Goal: Information Seeking & Learning: Understand process/instructions

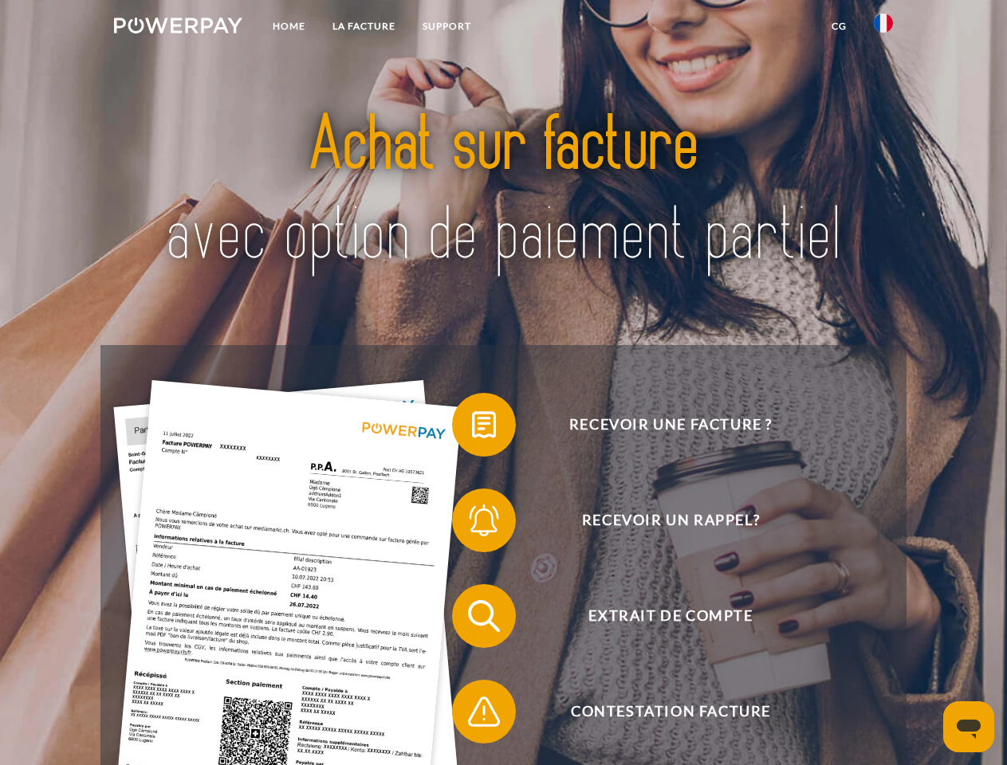
click at [178, 28] on img at bounding box center [178, 26] width 128 height 16
click at [883, 28] on img at bounding box center [883, 23] width 19 height 19
click at [839, 26] on link "CG" at bounding box center [839, 26] width 42 height 29
click at [472, 428] on span at bounding box center [460, 425] width 80 height 80
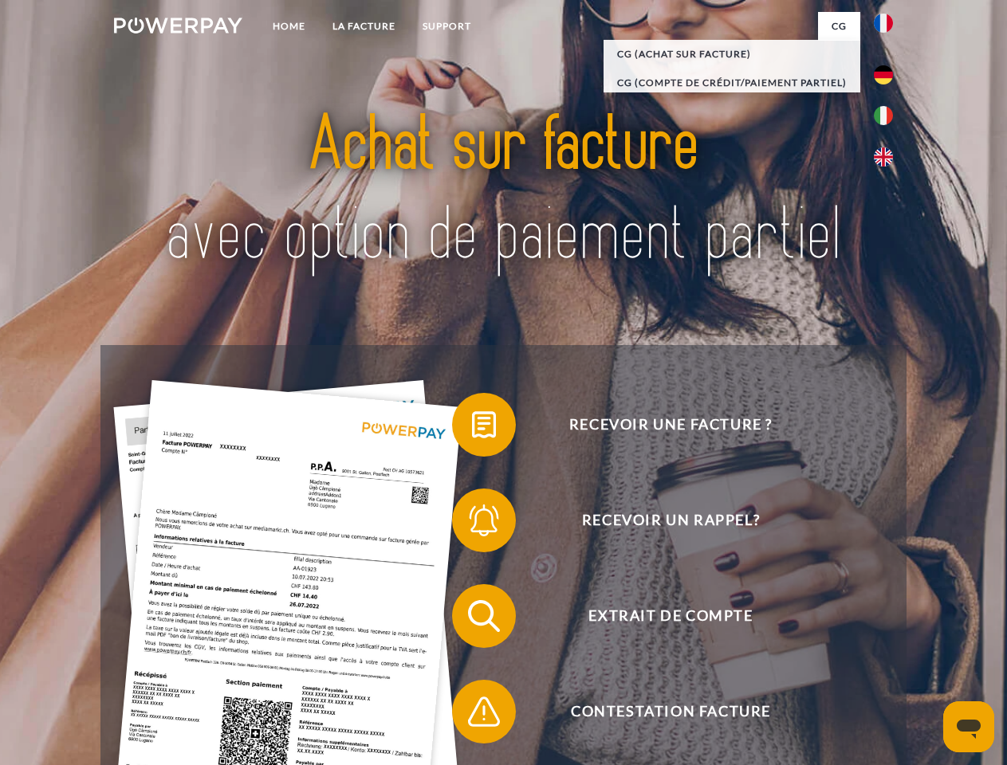
click at [472, 524] on span at bounding box center [460, 521] width 80 height 80
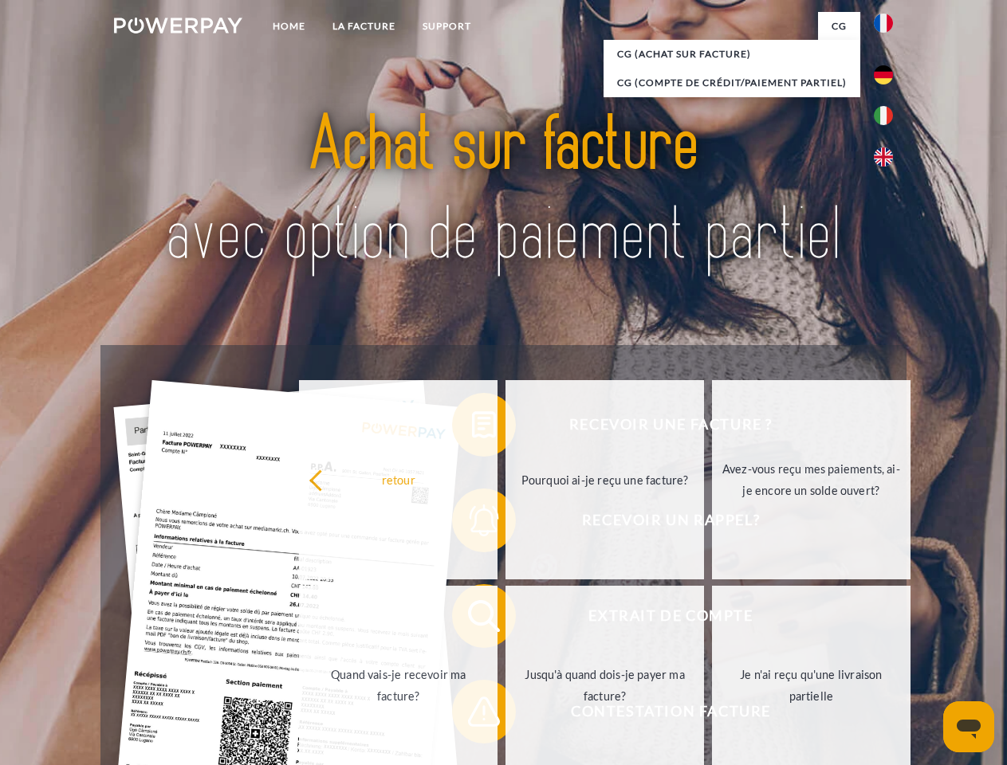
click at [505, 619] on link "Jusqu'à quand dois-je payer ma facture?" at bounding box center [604, 685] width 199 height 199
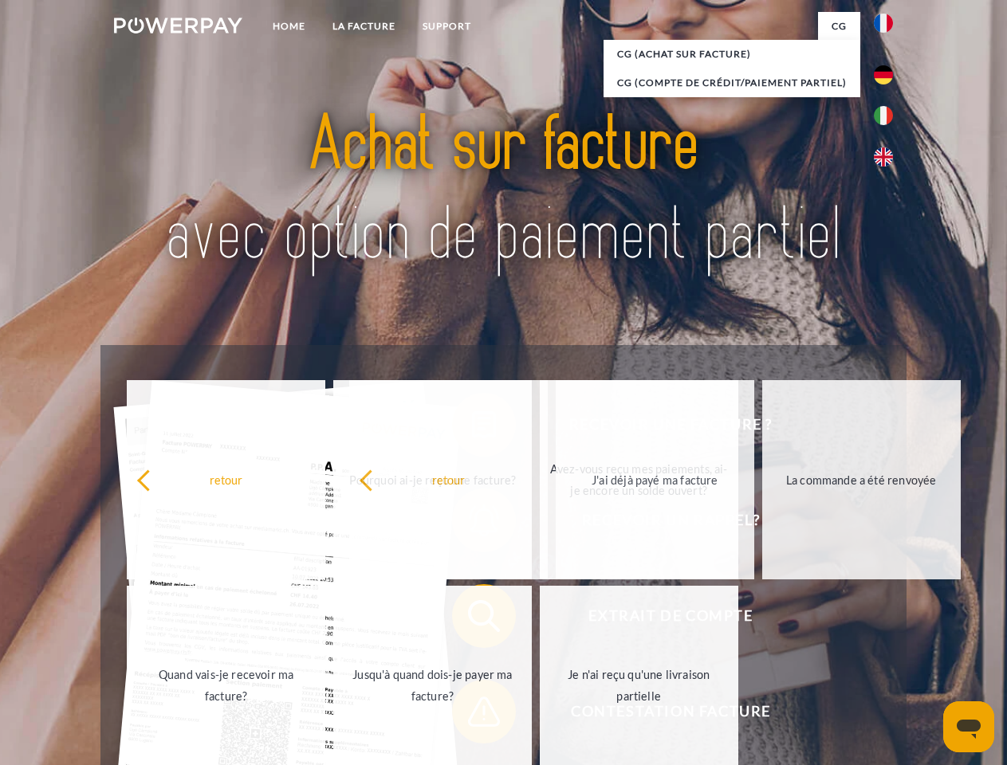
click at [472, 715] on span at bounding box center [460, 712] width 80 height 80
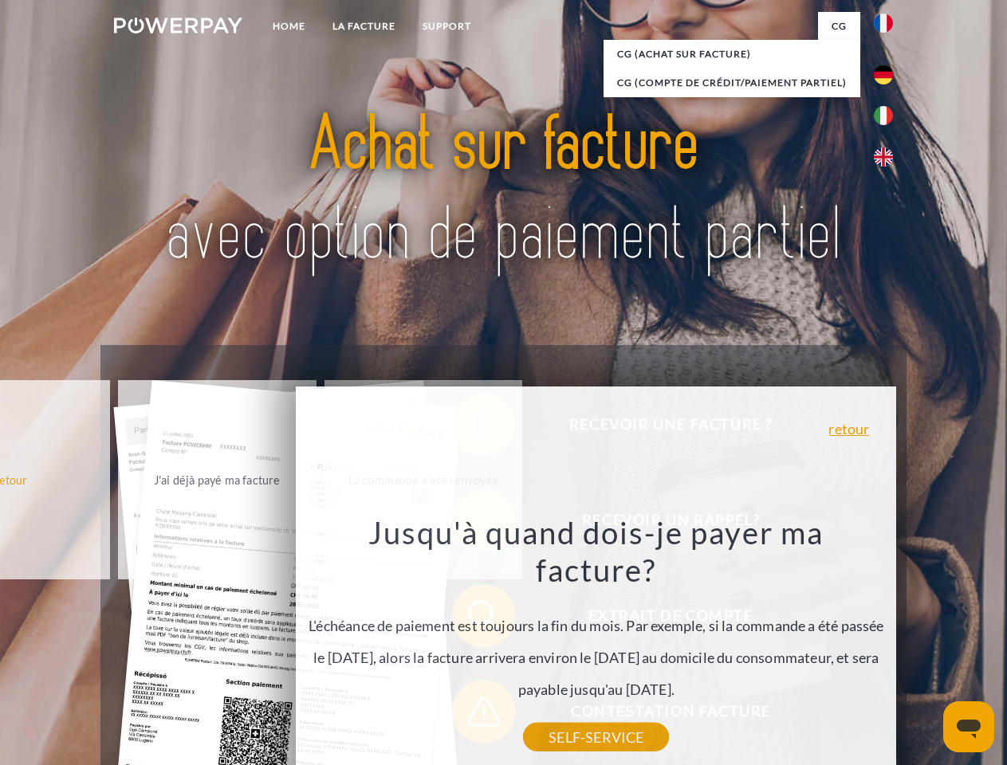
click at [969, 727] on icon "Ouvrir la fenêtre de messagerie" at bounding box center [969, 729] width 24 height 19
